Goal: Information Seeking & Learning: Learn about a topic

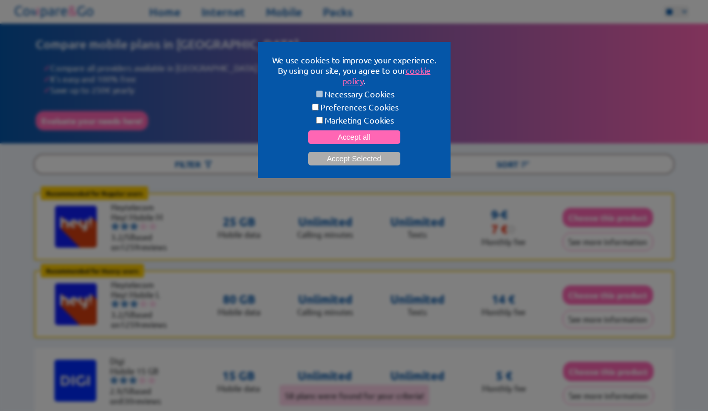
click at [360, 159] on button "Accept Selected" at bounding box center [354, 159] width 92 height 14
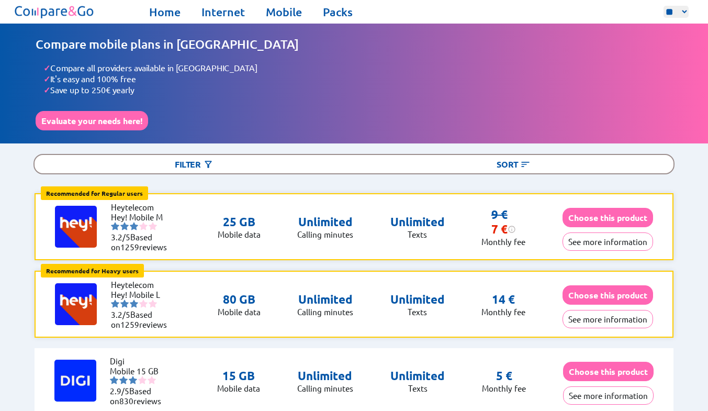
click at [288, 8] on link "Mobile" at bounding box center [284, 12] width 36 height 15
click at [281, 13] on link "Mobile" at bounding box center [284, 12] width 36 height 15
click at [112, 120] on button "Evaluate your needs here!" at bounding box center [92, 120] width 113 height 19
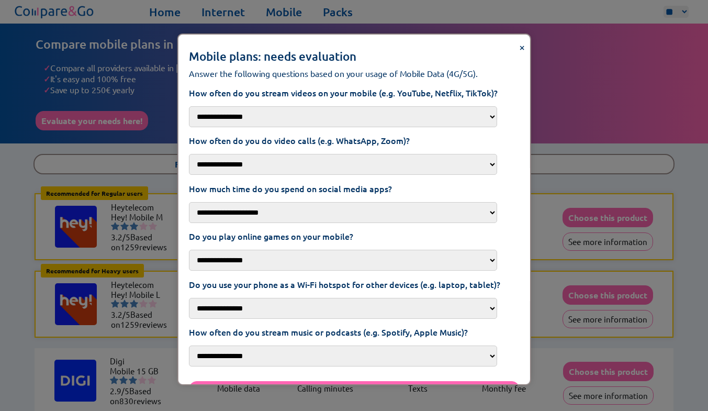
click at [519, 50] on span "×" at bounding box center [522, 47] width 6 height 14
